Goal: Information Seeking & Learning: Learn about a topic

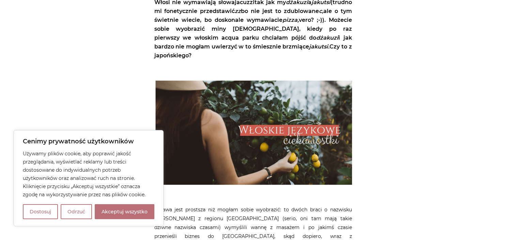
scroll to position [432, 0]
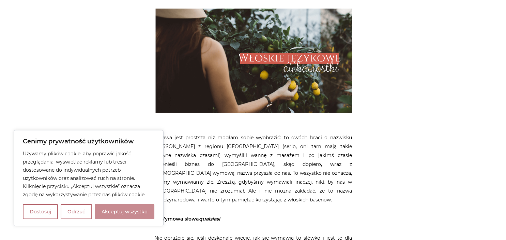
click at [128, 213] on button "Akceptuj wszystko" at bounding box center [125, 211] width 60 height 15
checkbox input "true"
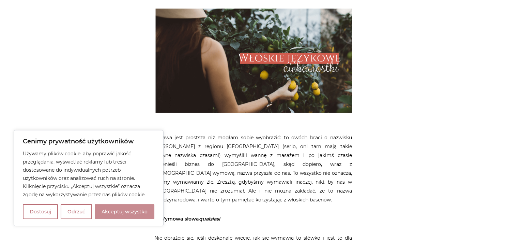
checkbox input "true"
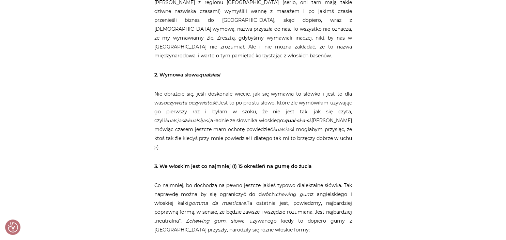
scroll to position [612, 0]
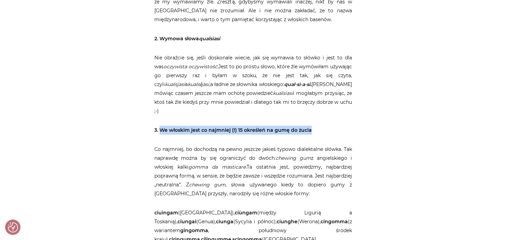
drag, startPoint x: 160, startPoint y: 109, endPoint x: 311, endPoint y: 113, distance: 151.4
click at [311, 125] on p "3. We włoskim jest co najmniej (!) 15 określeń na gumę do żucia" at bounding box center [253, 129] width 198 height 9
copy strong "We włoskim jest co najmniej (!) 15 określeń na gumę do żucia"
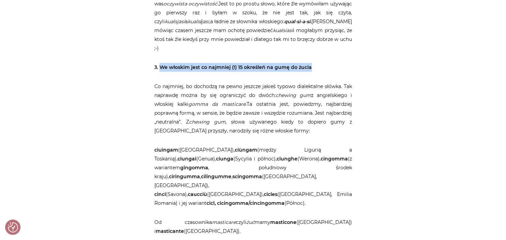
scroll to position [684, 0]
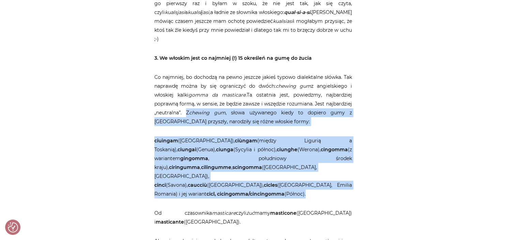
drag, startPoint x: 184, startPoint y: 95, endPoint x: 267, endPoint y: 168, distance: 110.4
copy article "Z chewing gum , słowa używanego kiedy to dopiero gumy z [GEOGRAPHIC_DATA] przys…"
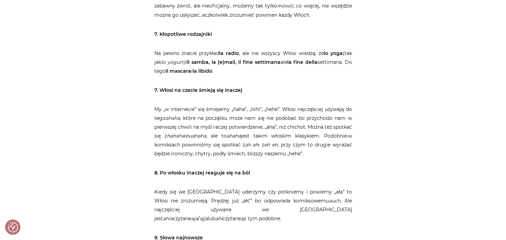
scroll to position [1260, 0]
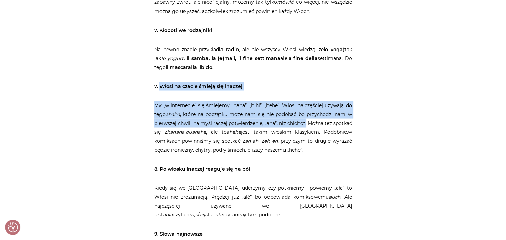
drag, startPoint x: 160, startPoint y: 47, endPoint x: 323, endPoint y: 88, distance: 167.2
copy article "Włosi na czacie śmieją się inaczej My „w internecie” się śmiejemy „haha”, „hihi…"
